Goal: Ask a question

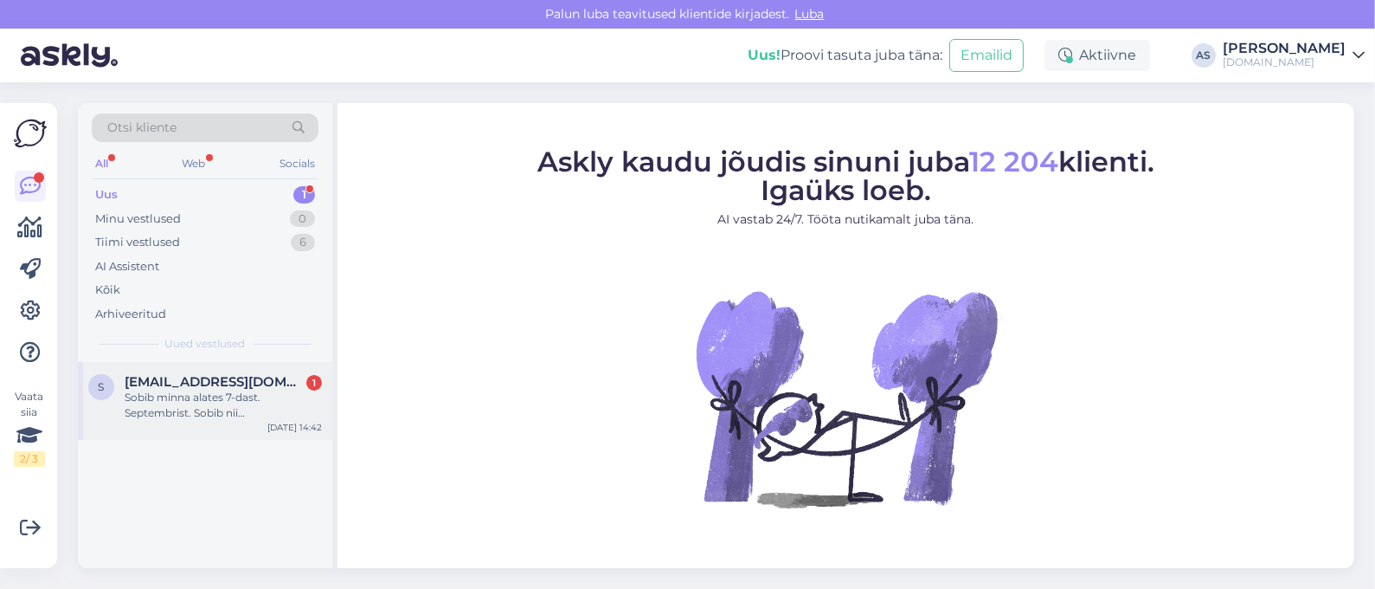
click at [216, 403] on div "Sobib minna alates 7-dast. Septembrist. Sobib nii [GEOGRAPHIC_DATA] kui ka [GEO…" at bounding box center [223, 405] width 197 height 31
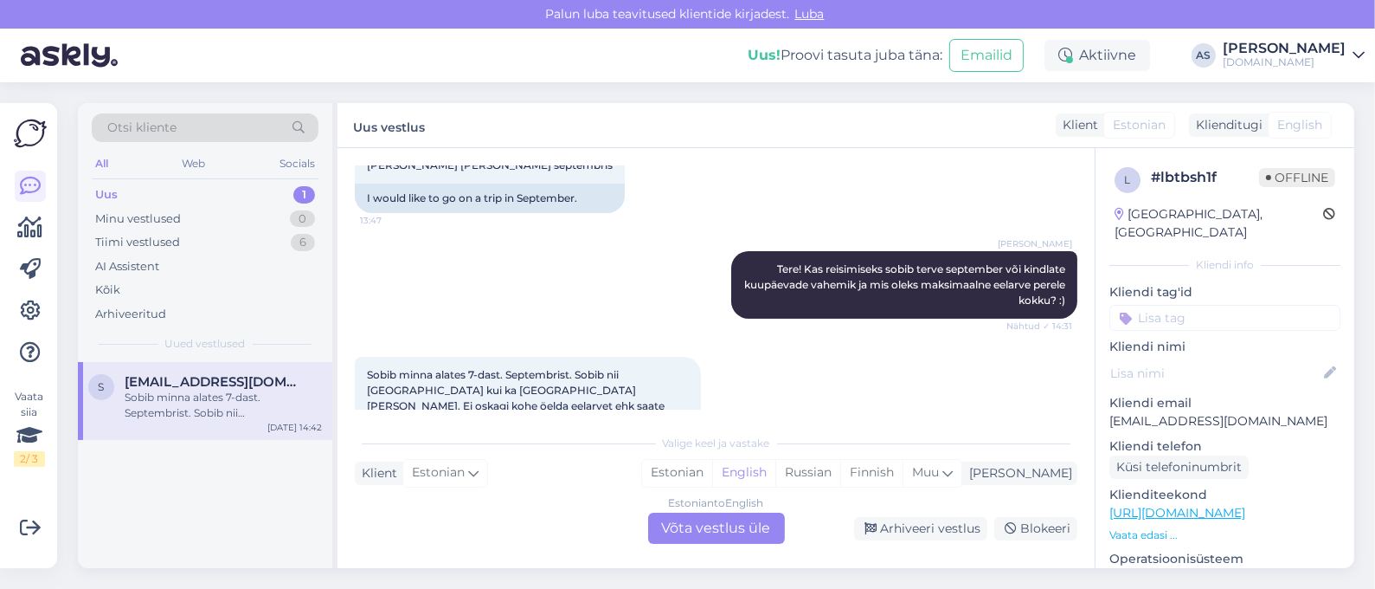
scroll to position [460, 0]
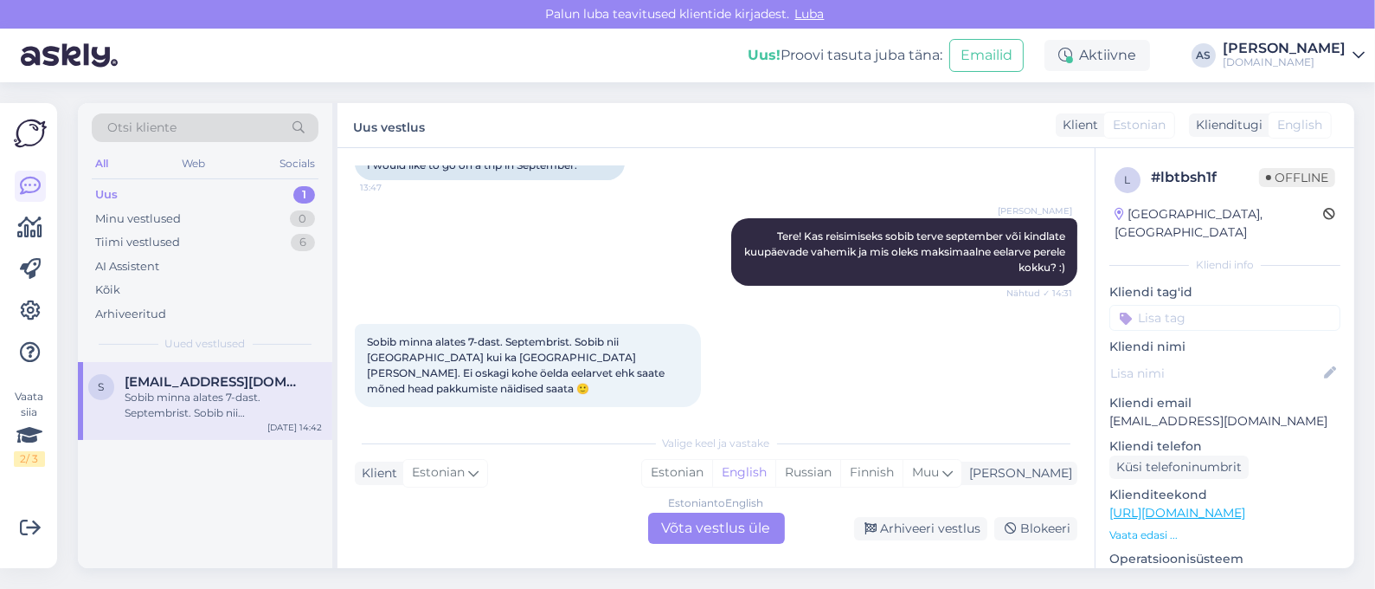
click at [693, 530] on div "Estonian to English Võta vestlus üle" at bounding box center [716, 527] width 137 height 31
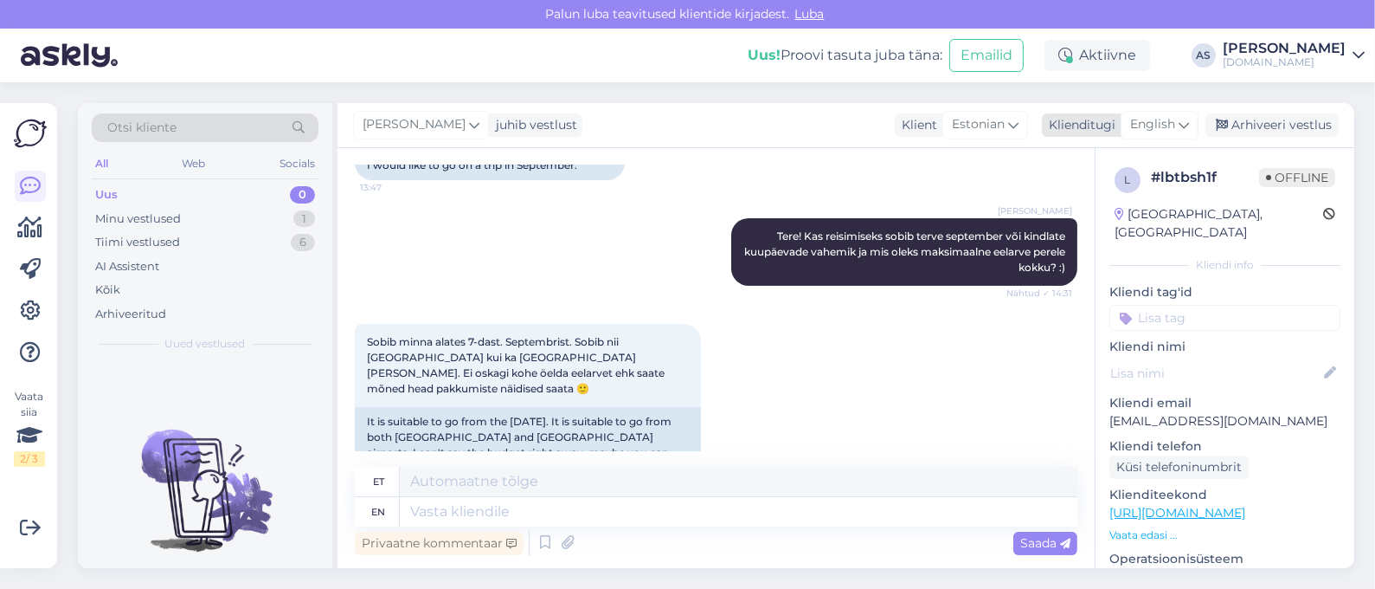
click at [1187, 117] on icon at bounding box center [1184, 124] width 10 height 19
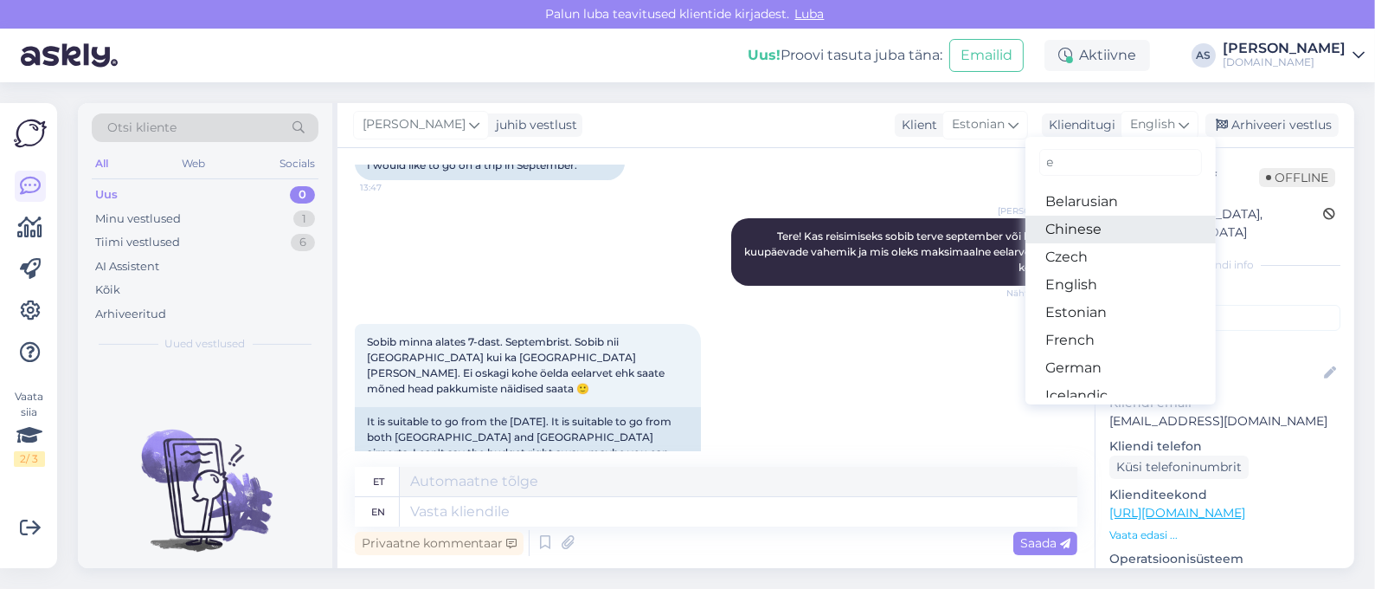
type input "es"
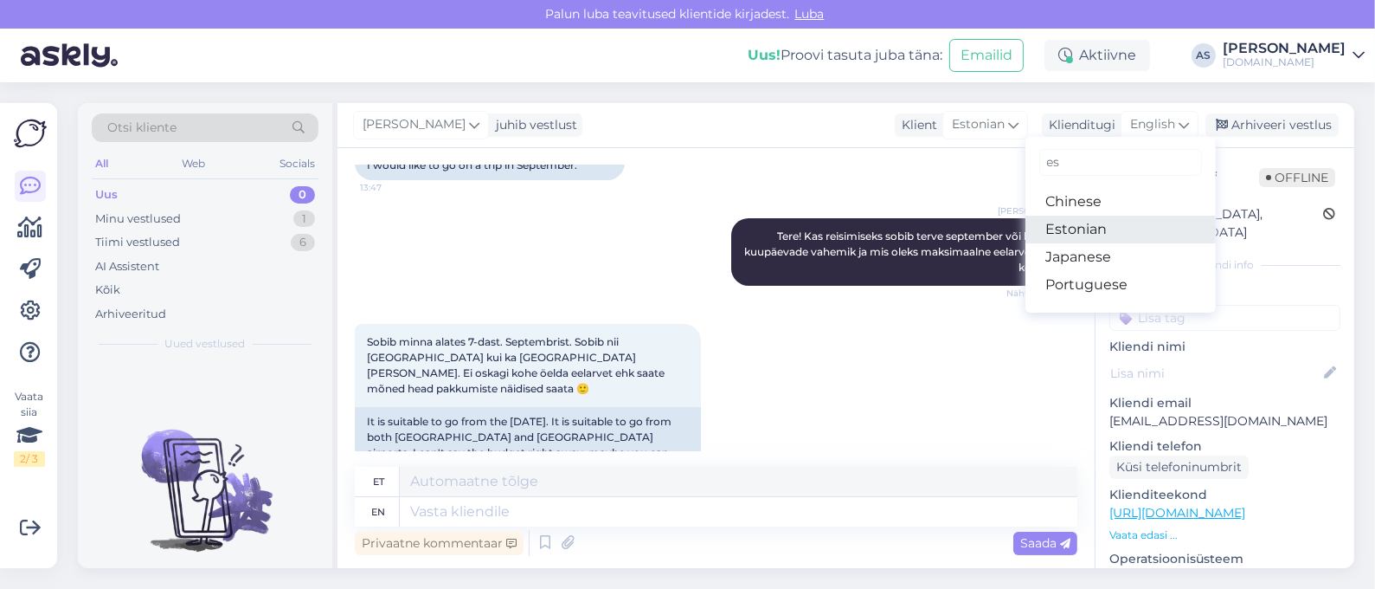
click at [1117, 229] on link "Estonian" at bounding box center [1121, 230] width 190 height 28
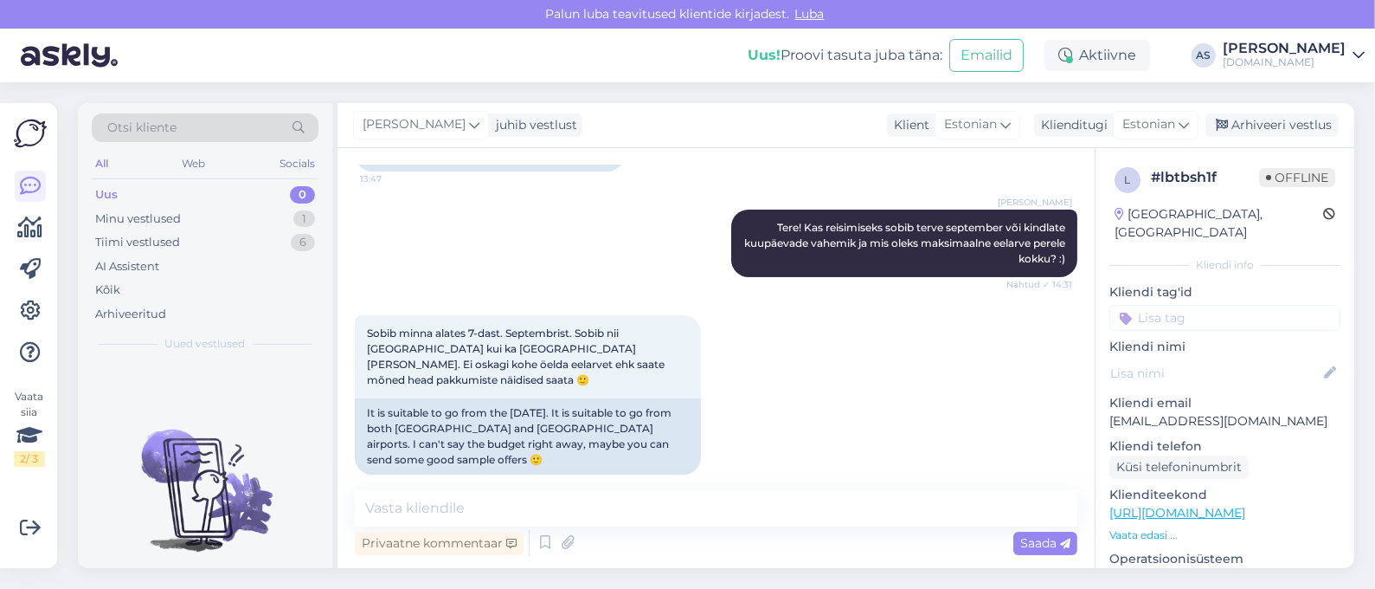
scroll to position [472, 0]
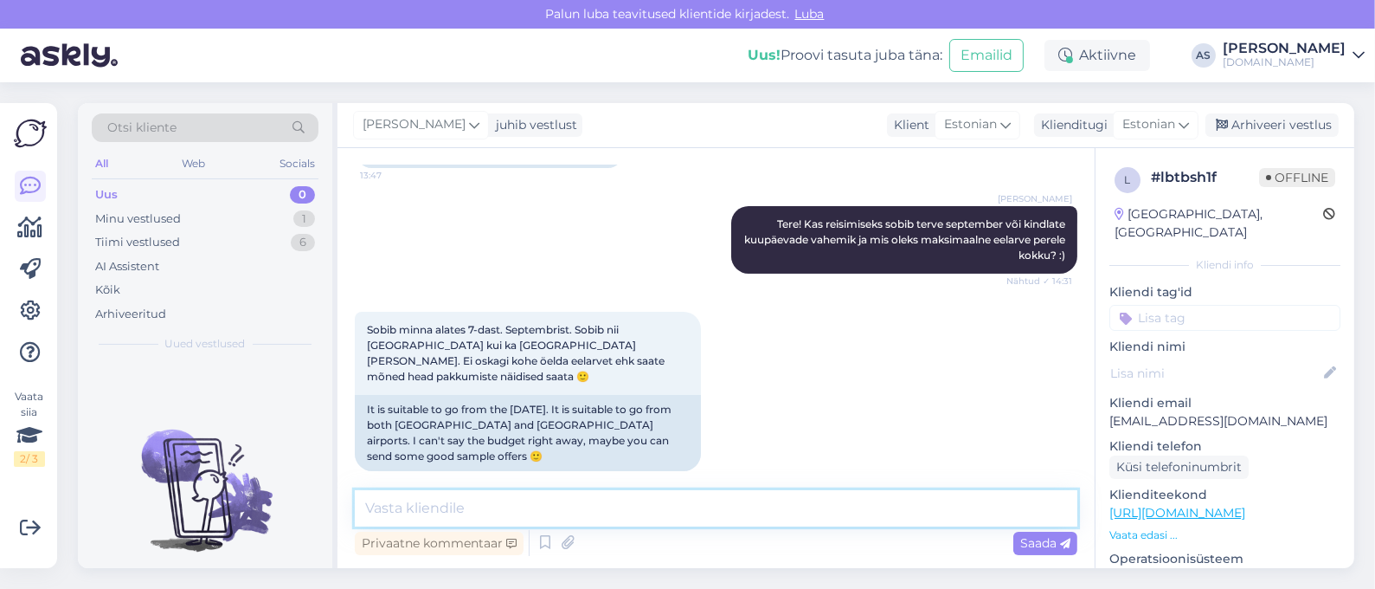
click at [511, 517] on textarea at bounding box center [716, 508] width 723 height 36
type textarea "Saadame Teile pakkumised meilile :)"
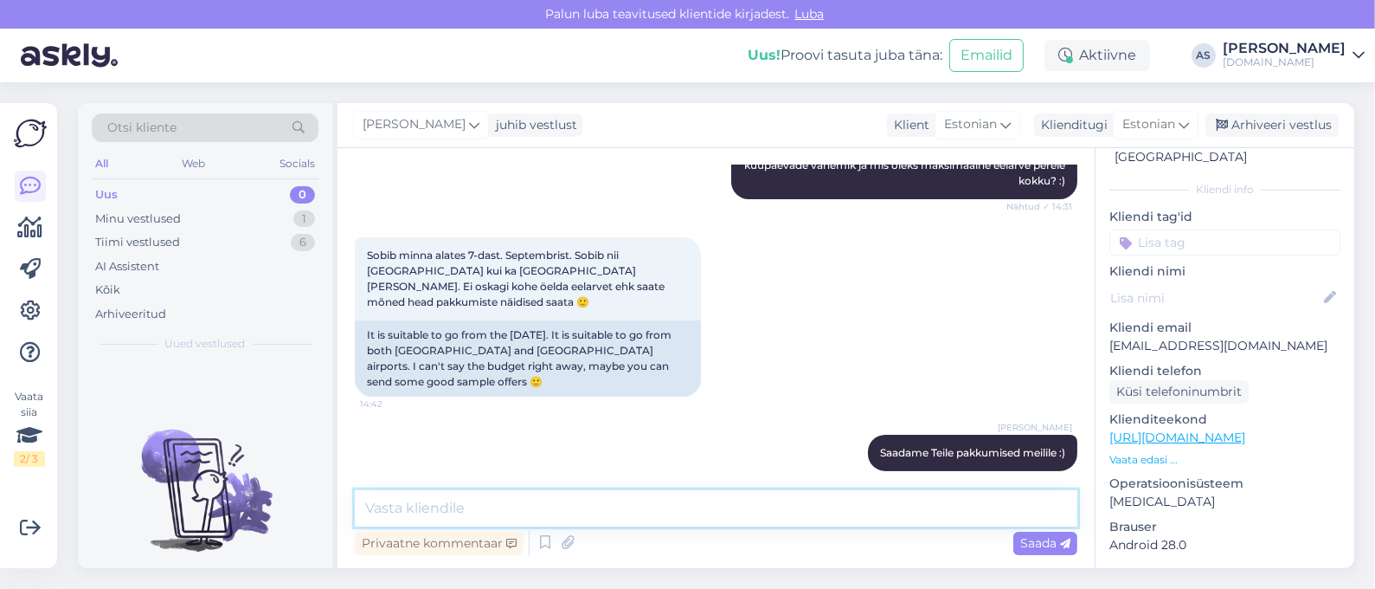
scroll to position [216, 0]
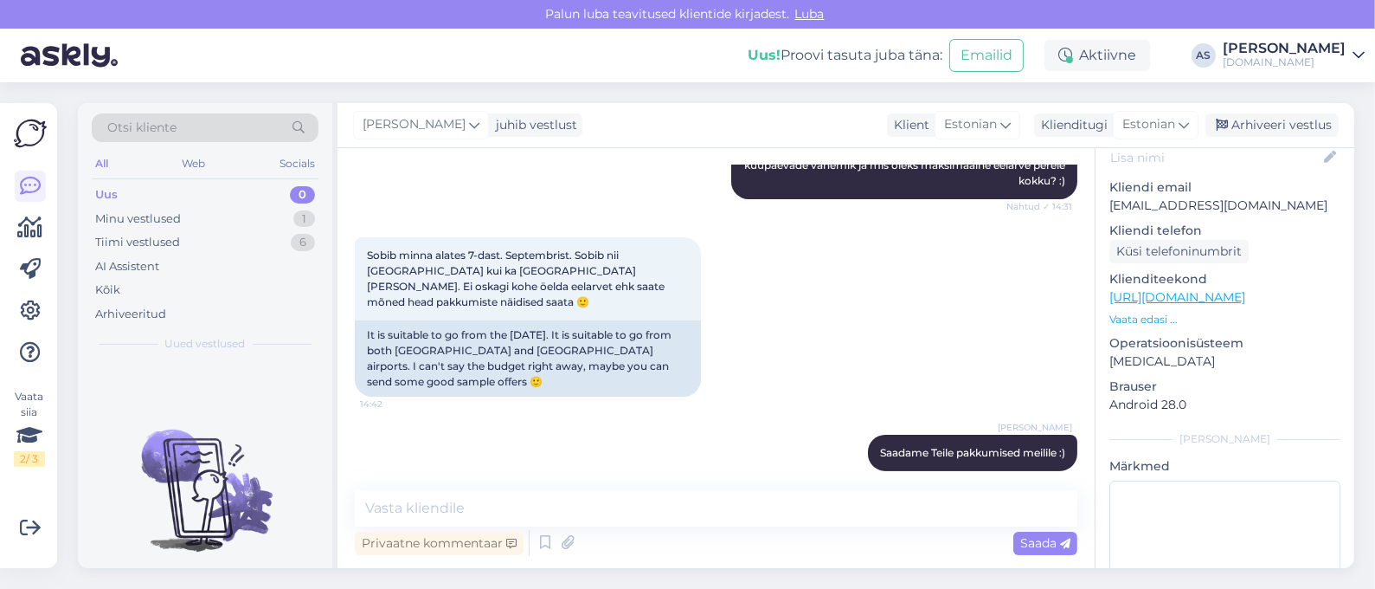
click at [1144, 312] on p "Vaata edasi ..." at bounding box center [1225, 320] width 231 height 16
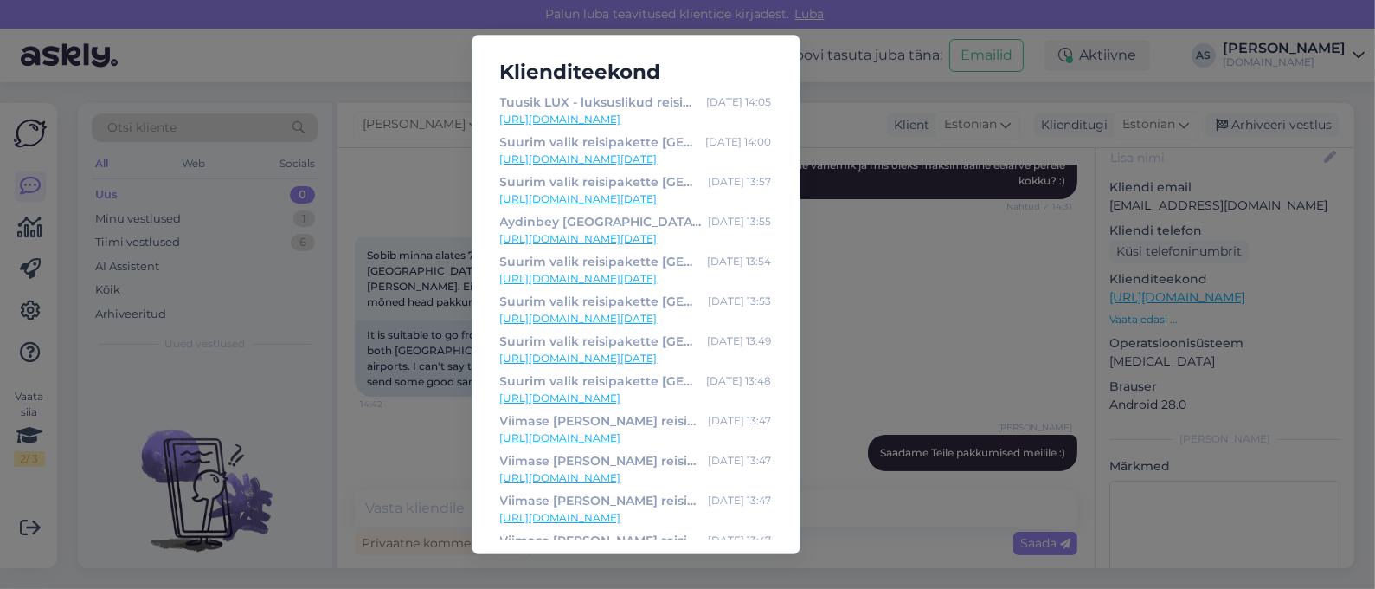
scroll to position [16, 0]
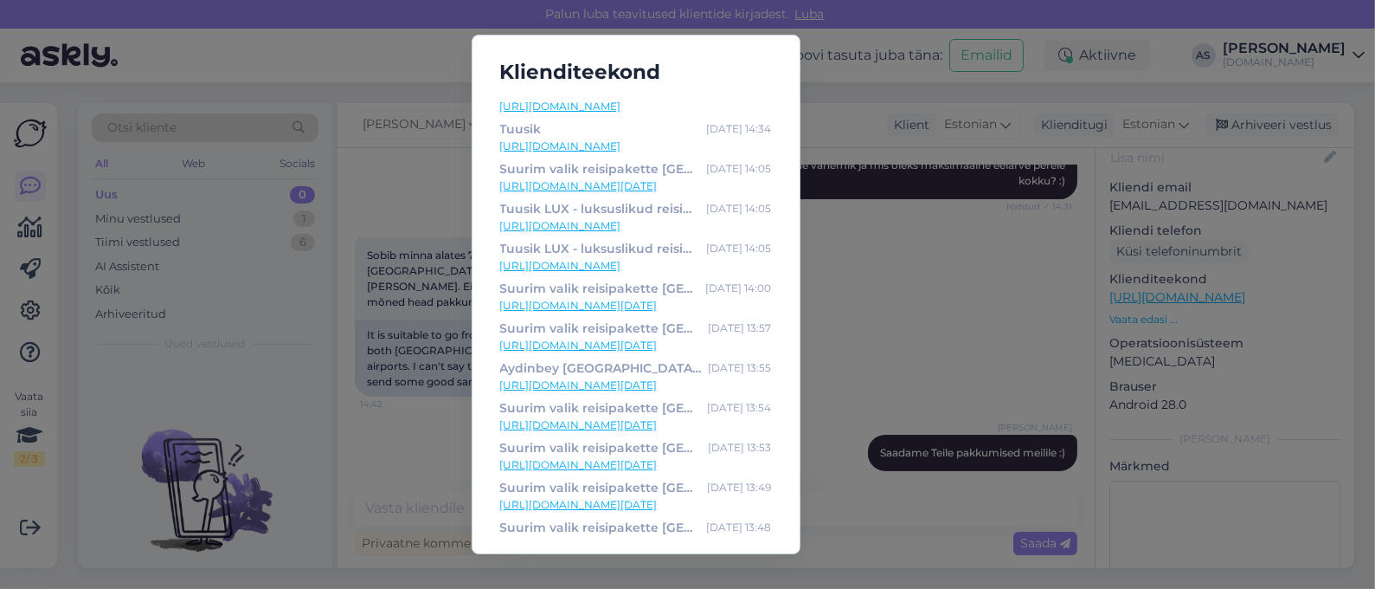
click at [634, 229] on link "[URL][DOMAIN_NAME]" at bounding box center [636, 226] width 272 height 16
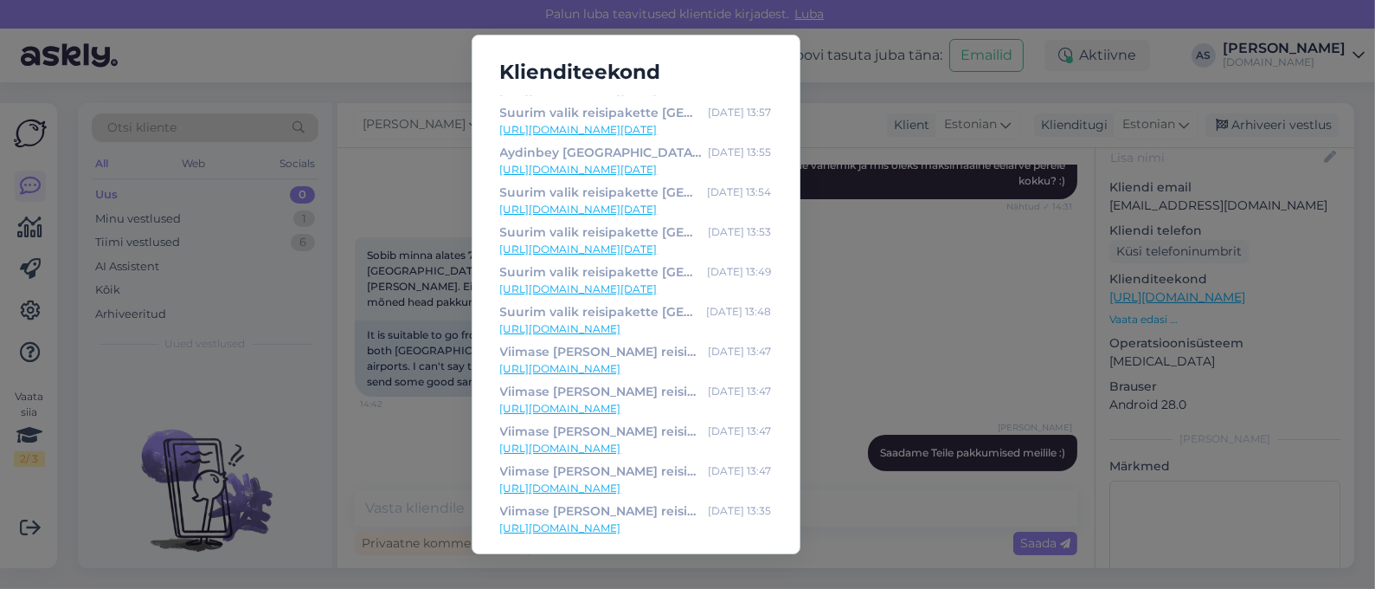
scroll to position [232, 0]
click at [607, 161] on link "[URL][DOMAIN_NAME][DATE]" at bounding box center [636, 169] width 272 height 16
click at [900, 334] on div "Klienditeekond Tuusik [DATE] 14:38 [URL][DOMAIN_NAME] [PERSON_NAME] [DATE] 14:3…" at bounding box center [687, 294] width 1375 height 589
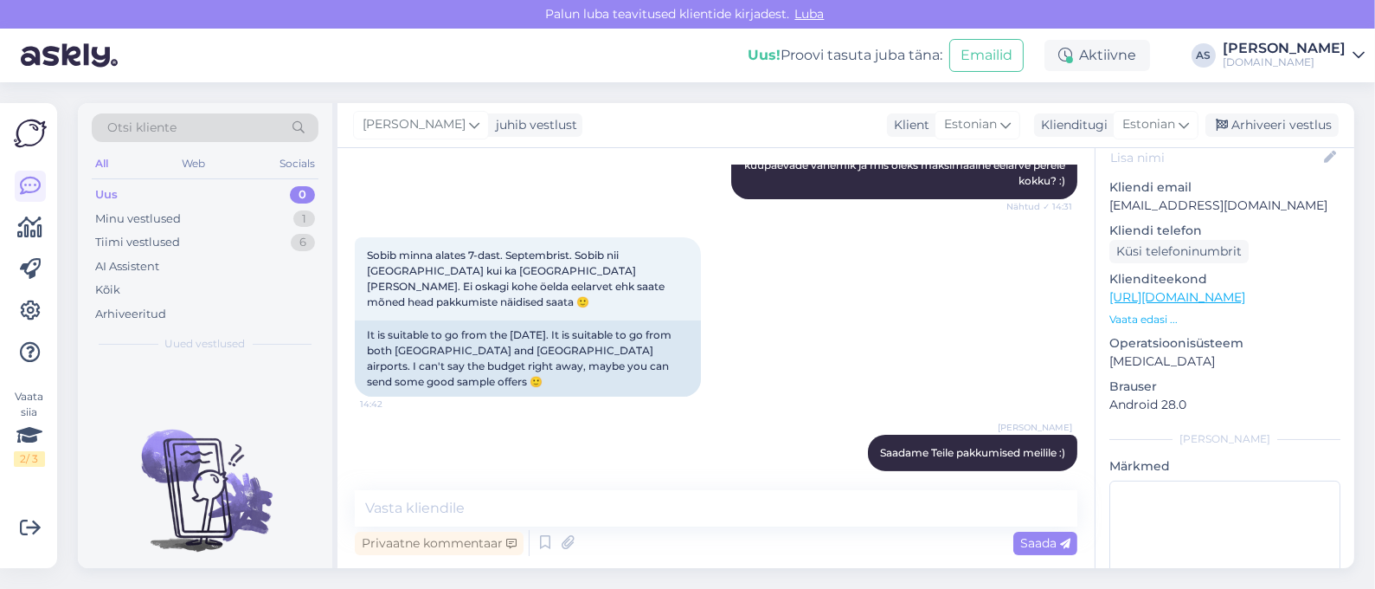
scroll to position [545, 0]
click at [264, 218] on div "Minu vestlused 1" at bounding box center [205, 219] width 227 height 24
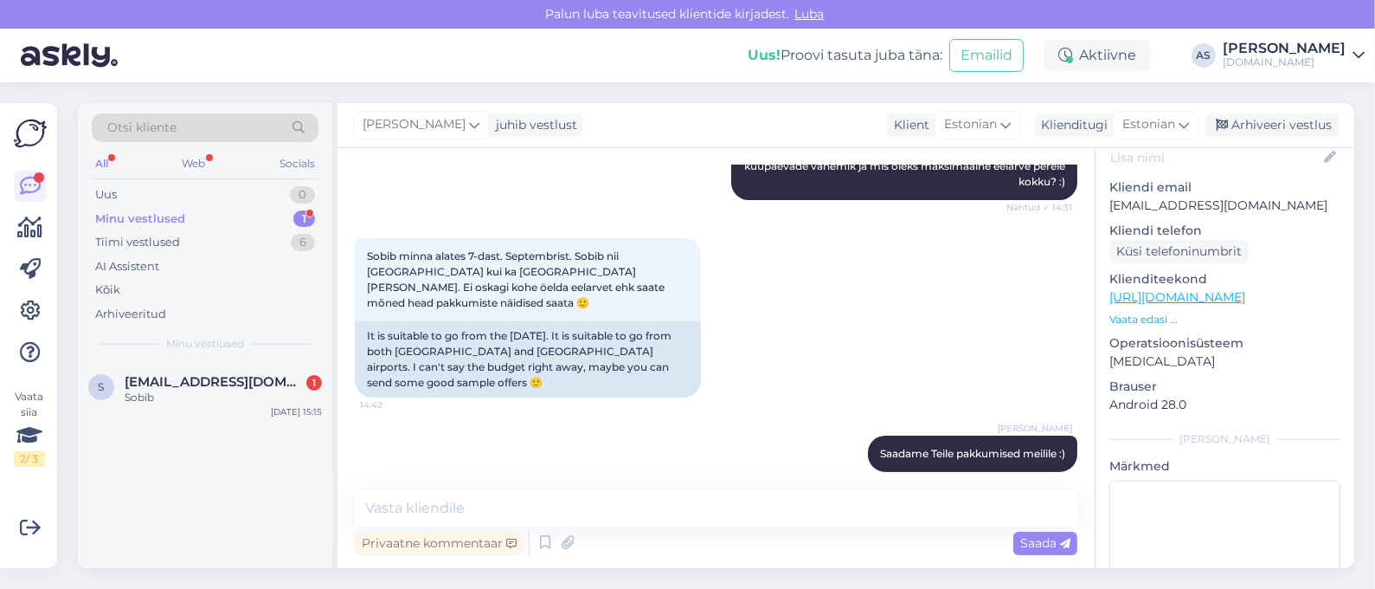
scroll to position [621, 0]
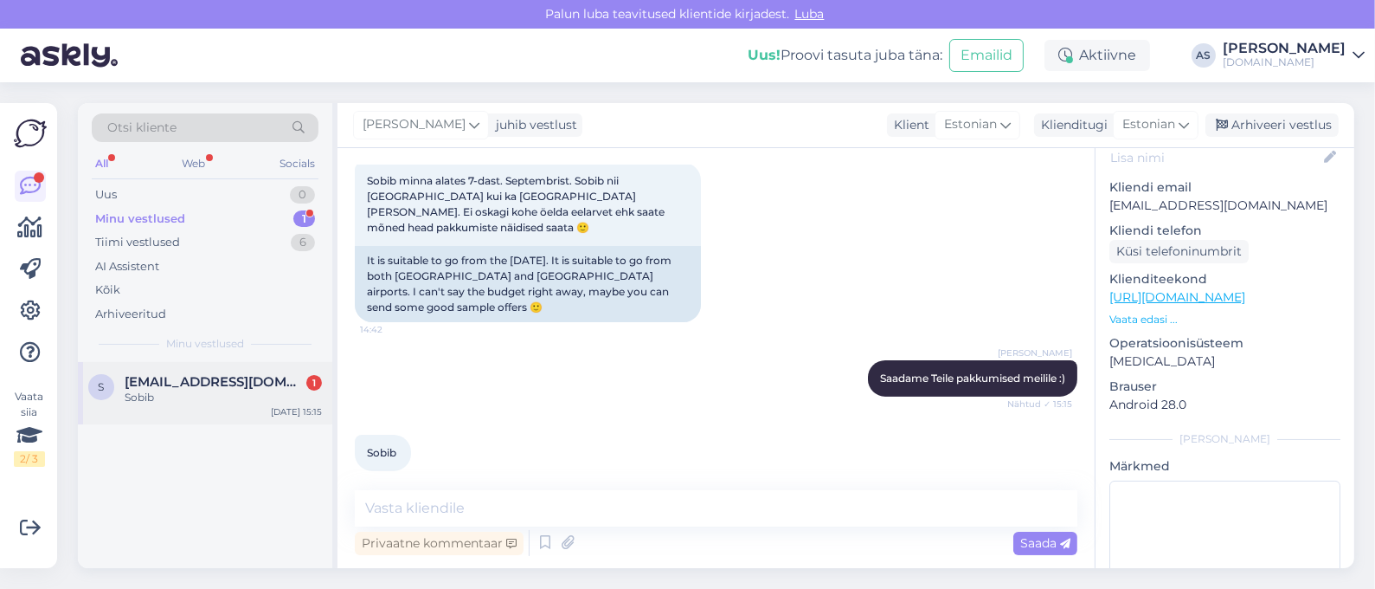
click at [222, 391] on div "Sobib" at bounding box center [223, 398] width 197 height 16
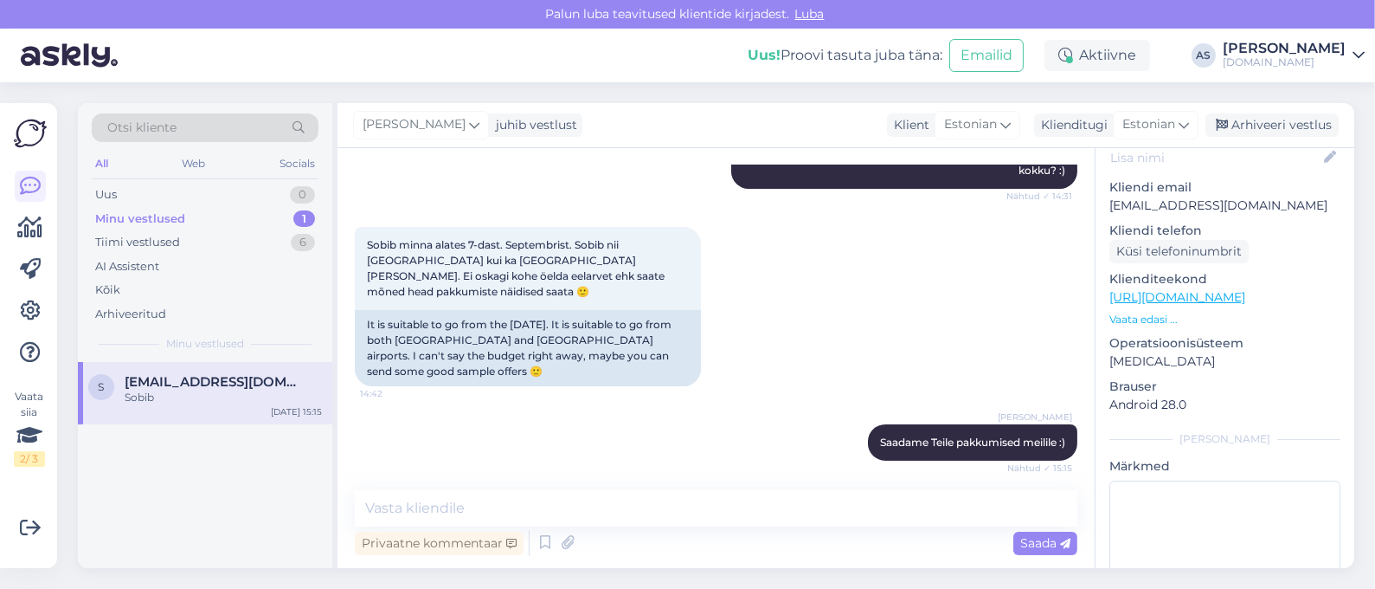
scroll to position [620, 0]
